Goal: Transaction & Acquisition: Purchase product/service

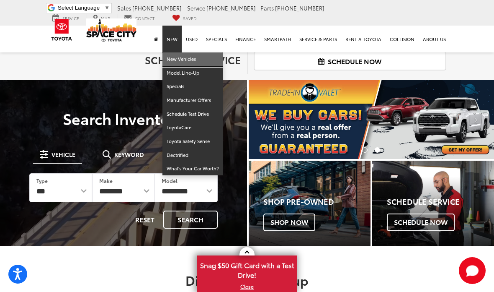
click at [196, 57] on link "New Vehicles" at bounding box center [193, 59] width 61 height 14
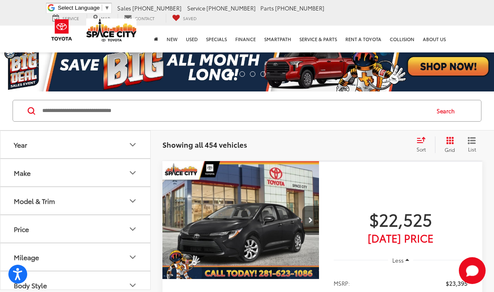
click at [202, 107] on input "Search by Make, Model, or Keyword" at bounding box center [235, 111] width 388 height 20
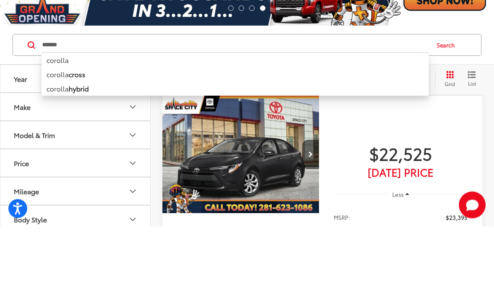
click at [443, 100] on button "Search" at bounding box center [448, 110] width 38 height 21
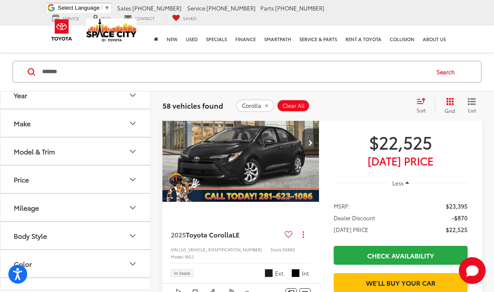
scroll to position [78, 0]
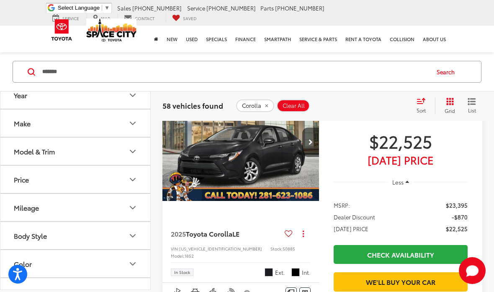
click at [469, 107] on span "List" at bounding box center [472, 109] width 8 height 7
click at [424, 100] on icon "Select sort value" at bounding box center [422, 100] width 8 height 5
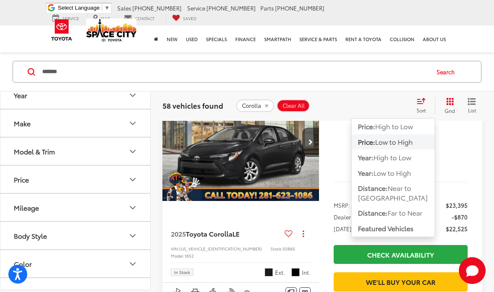
click at [420, 124] on button "Price: High to Low" at bounding box center [393, 126] width 83 height 15
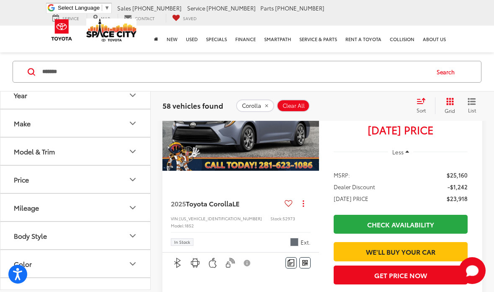
scroll to position [422, 0]
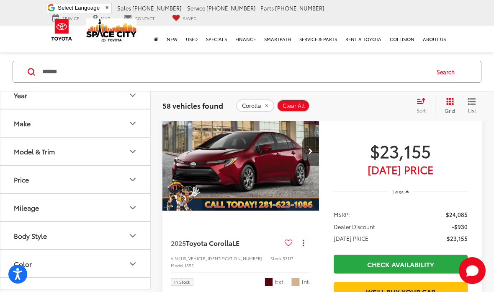
click at [142, 71] on input "*******" at bounding box center [235, 72] width 388 height 20
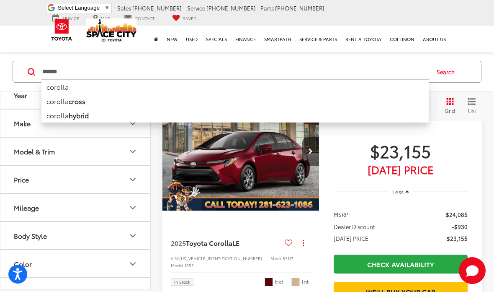
scroll to position [978, 0]
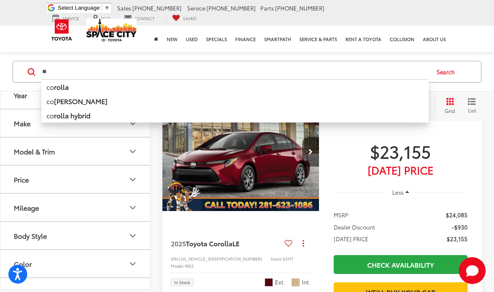
type input "*"
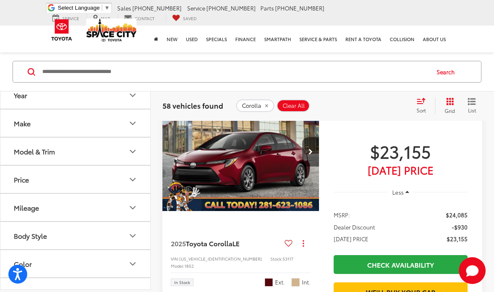
click at [145, 67] on input "Search by Make, Model, or Keyword" at bounding box center [235, 72] width 388 height 20
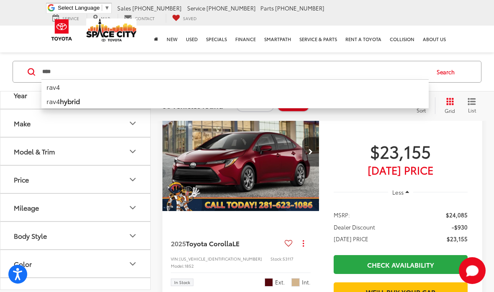
click at [437, 78] on button "Search" at bounding box center [448, 71] width 38 height 21
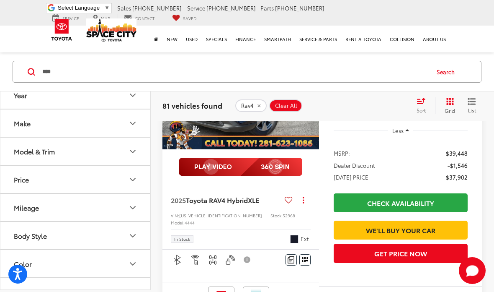
scroll to position [2522, 0]
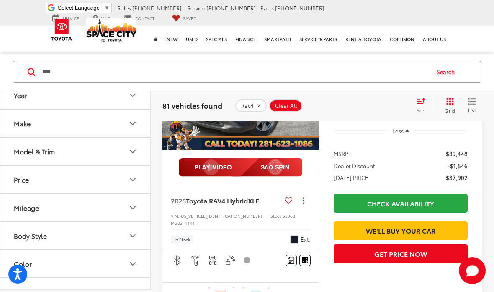
click at [211, 78] on input "****" at bounding box center [235, 72] width 388 height 20
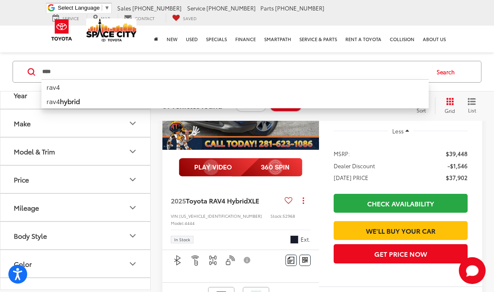
scroll to position [2522, 0]
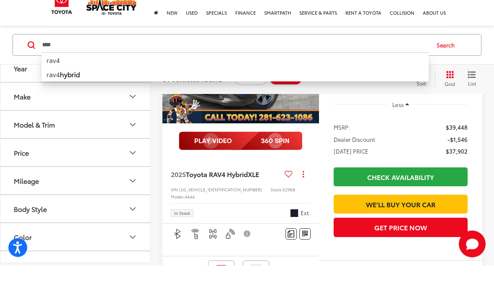
click at [448, 61] on button "Search" at bounding box center [448, 71] width 38 height 21
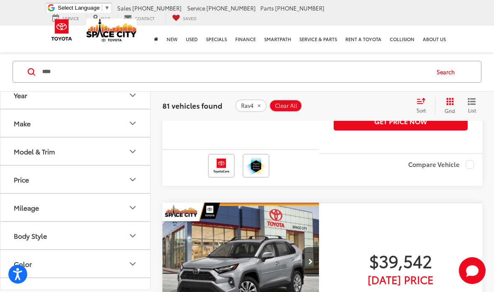
click at [343, 69] on input "****" at bounding box center [235, 72] width 388 height 20
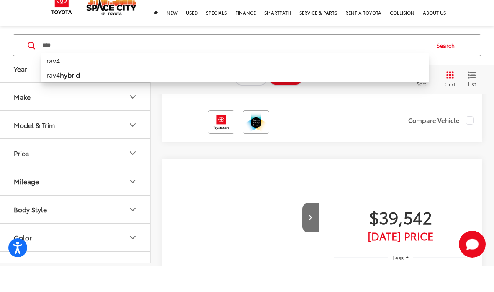
scroll to position [565, 0]
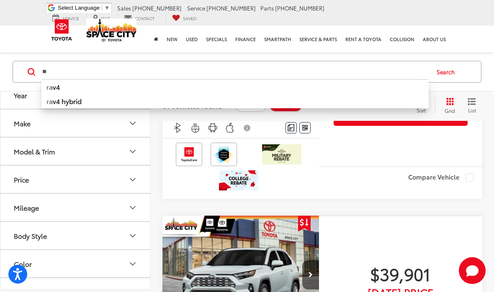
type input "*"
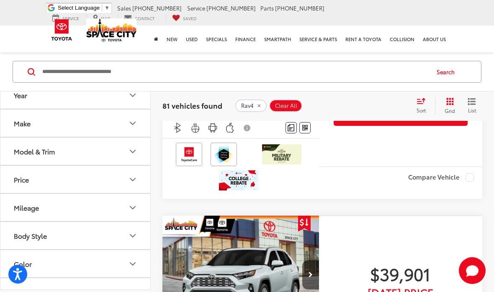
click at [165, 72] on input "Search by Make, Model, or Keyword" at bounding box center [235, 72] width 388 height 20
type input "*****"
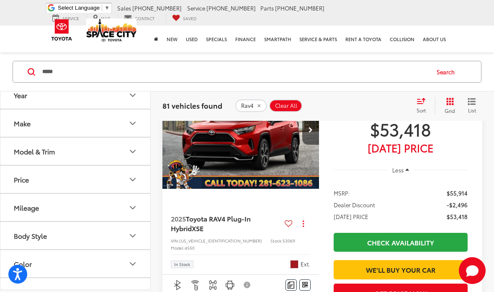
scroll to position [39, 0]
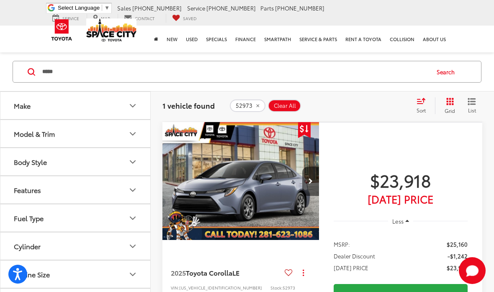
click at [447, 68] on button "Search" at bounding box center [448, 71] width 38 height 21
click at [447, 73] on button "Search" at bounding box center [448, 71] width 38 height 21
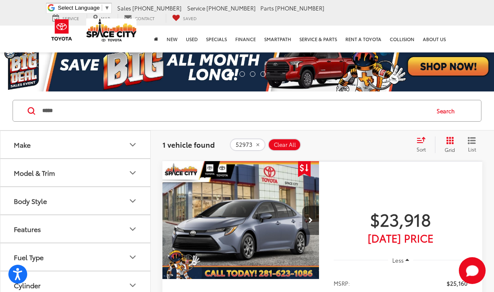
scroll to position [16, 0]
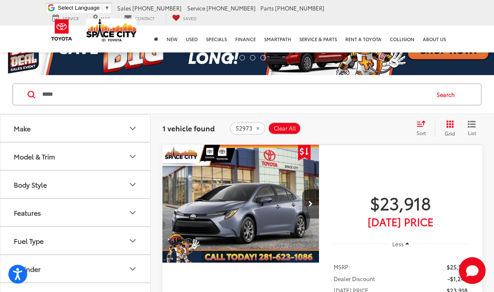
click at [291, 205] on img "2025 Toyota Corolla LE 0" at bounding box center [241, 204] width 158 height 119
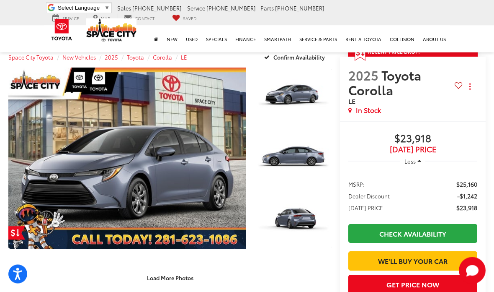
scroll to position [71, 0]
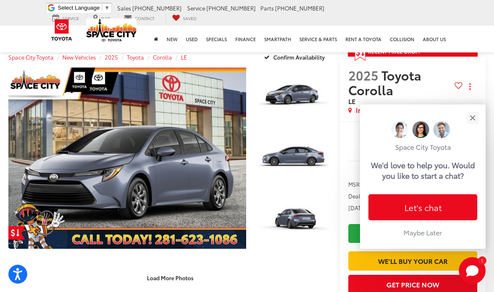
click at [474, 109] on button "Close" at bounding box center [473, 118] width 18 height 18
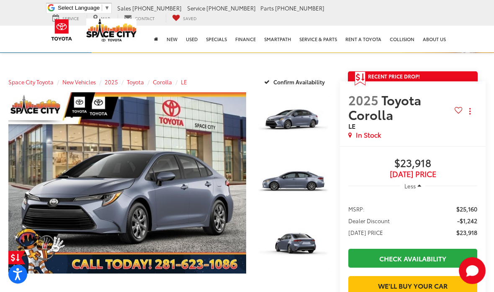
scroll to position [0, 0]
